Goal: Register for event/course

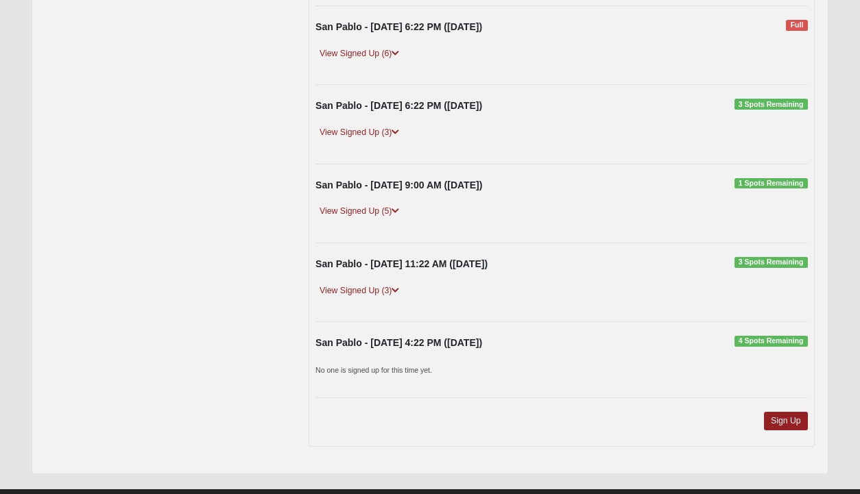
scroll to position [290, 0]
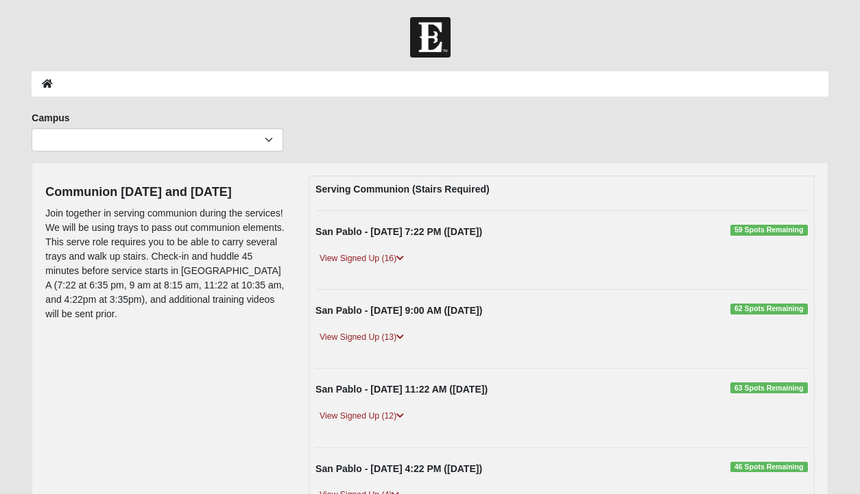
scroll to position [93, 0]
